Goal: Obtain resource: Download file/media

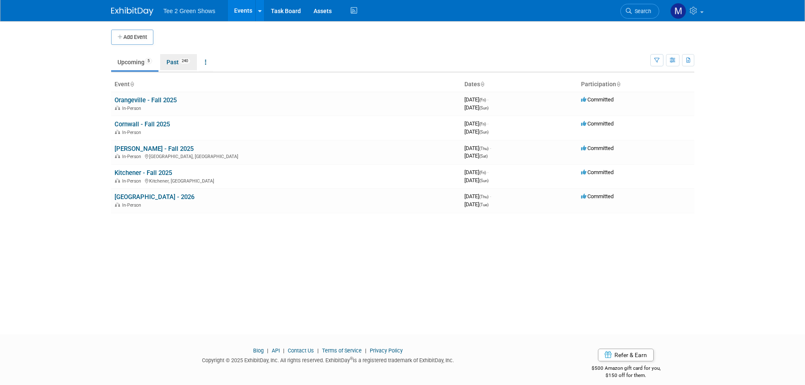
click at [174, 65] on link "Past 240" at bounding box center [178, 62] width 37 height 16
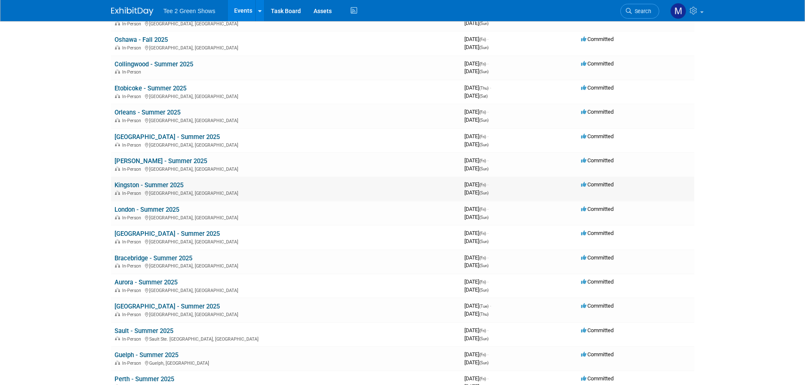
scroll to position [127, 0]
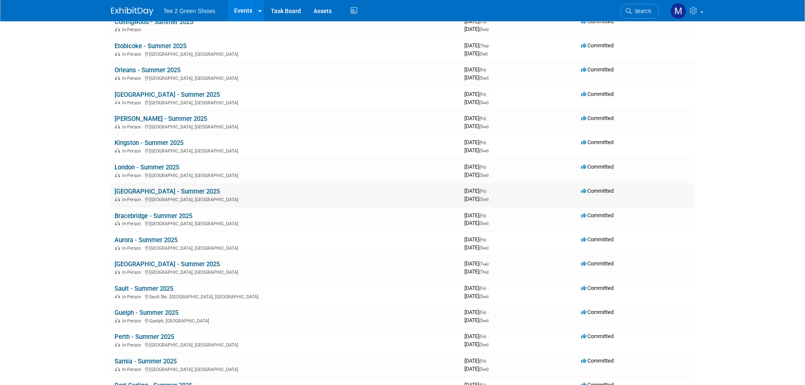
click at [167, 189] on link "[GEOGRAPHIC_DATA] - Summer 2025" at bounding box center [167, 192] width 105 height 8
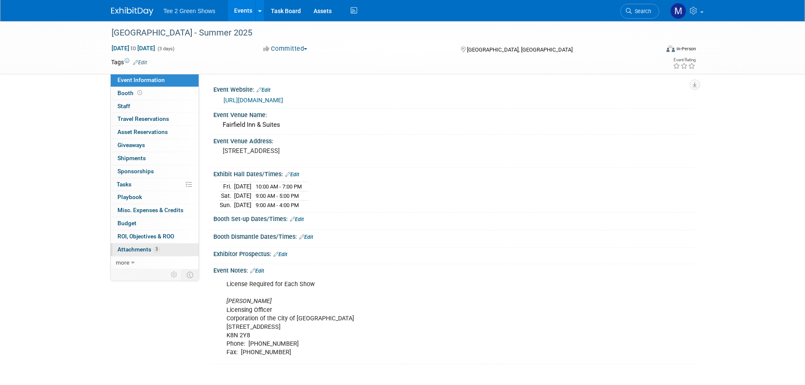
click at [164, 248] on link "3 Attachments 3" at bounding box center [155, 249] width 88 height 13
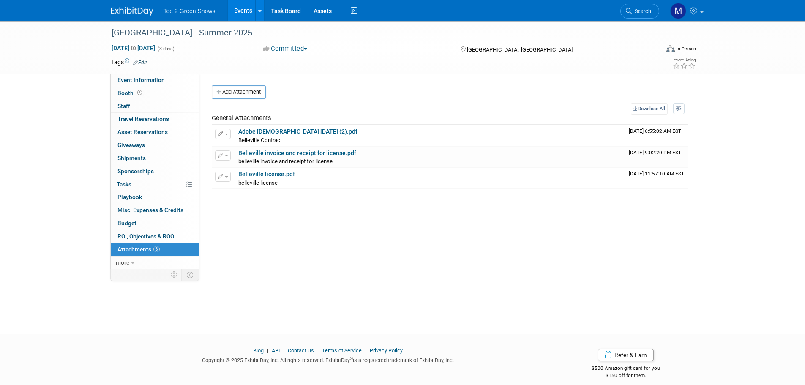
click at [136, 13] on img at bounding box center [132, 11] width 42 height 8
